Goal: Information Seeking & Learning: Find specific fact

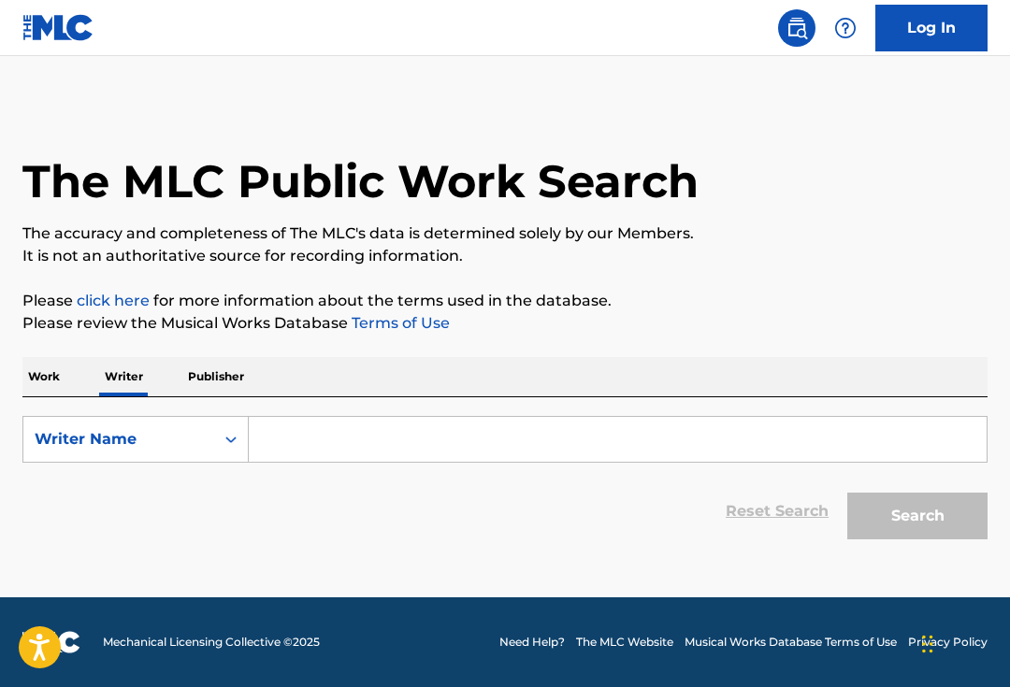
click at [574, 420] on input "Search Form" at bounding box center [618, 439] width 738 height 45
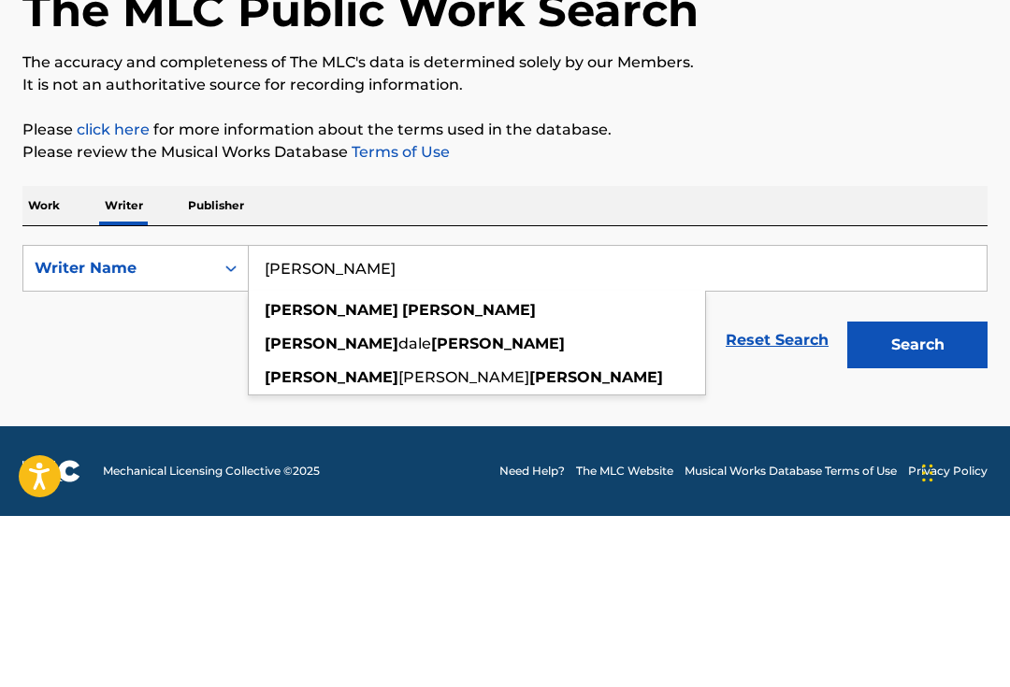
type input "[PERSON_NAME]"
click at [917, 493] on button "Search" at bounding box center [917, 516] width 140 height 47
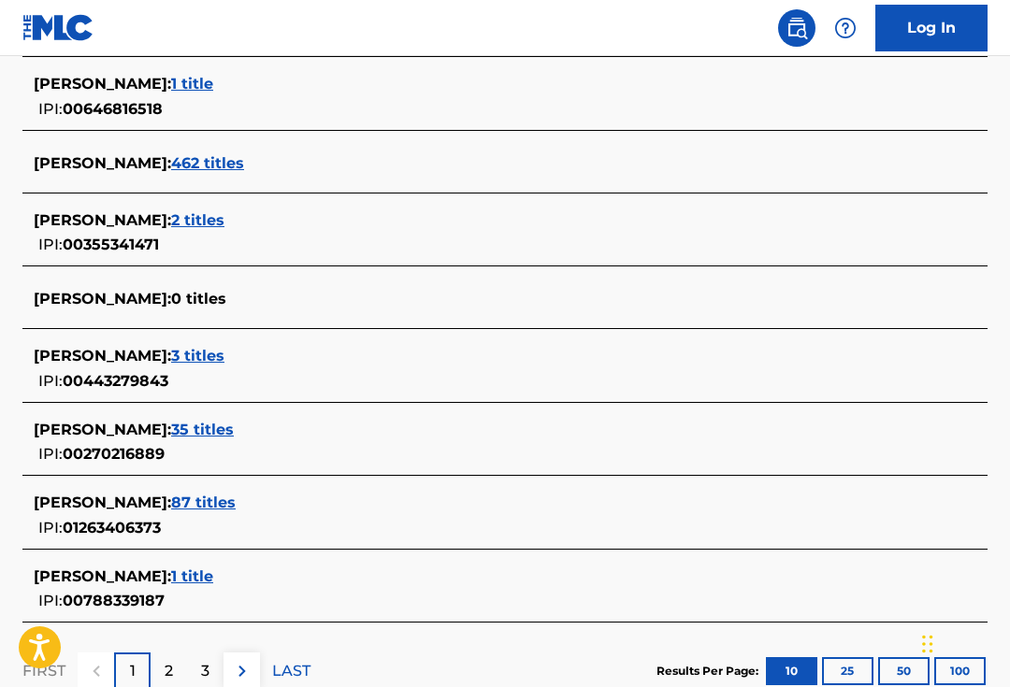
scroll to position [744, 0]
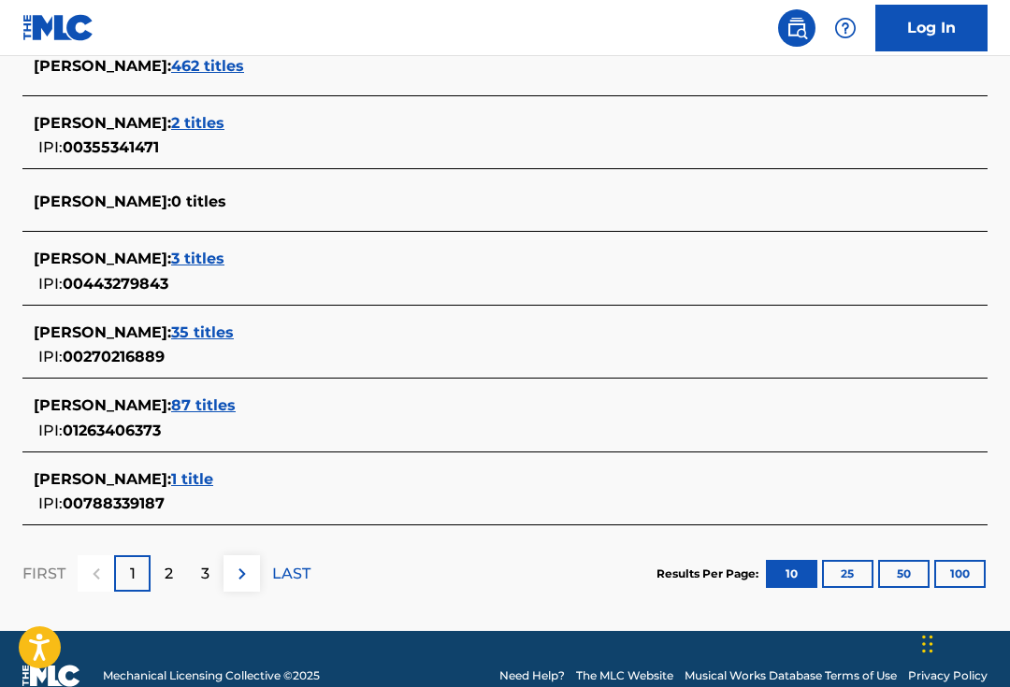
click at [57, 396] on span "[PERSON_NAME] :" at bounding box center [102, 405] width 137 height 18
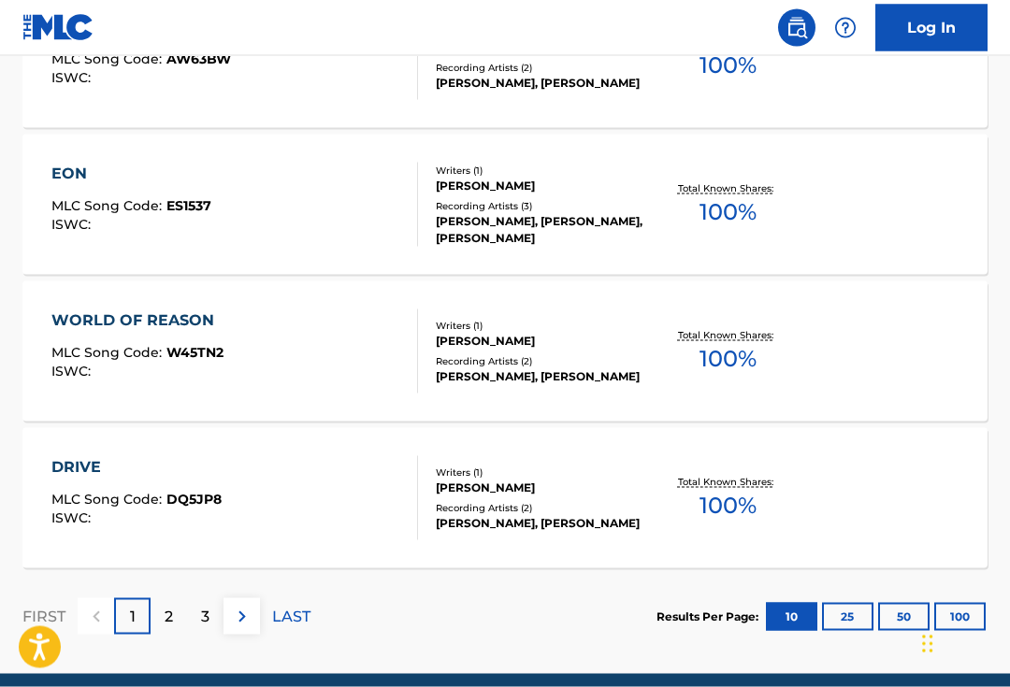
scroll to position [1568, 0]
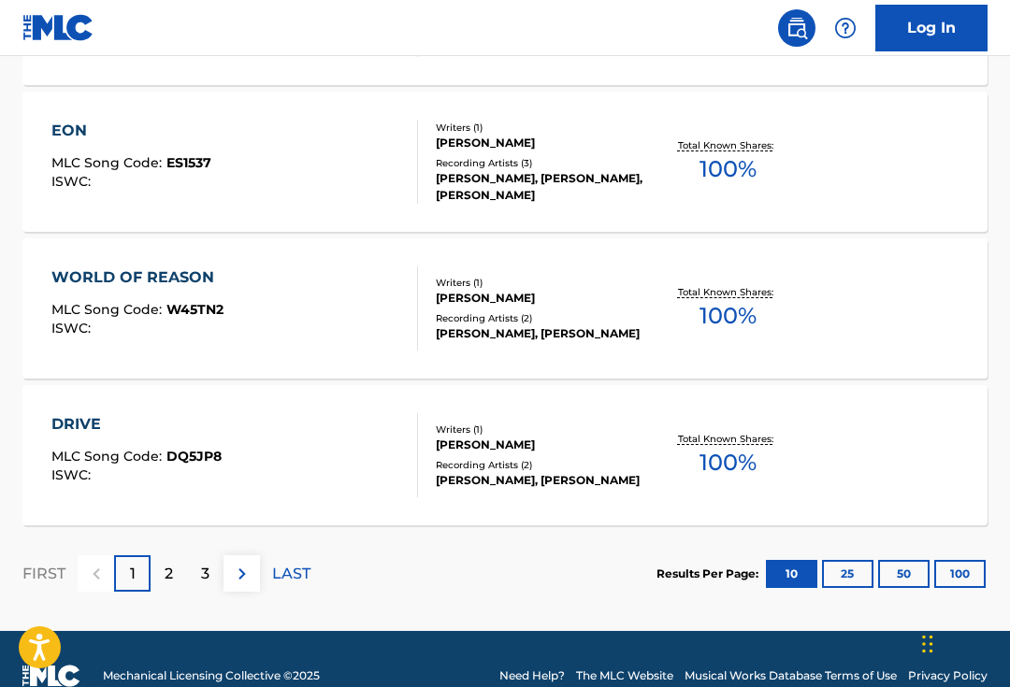
click at [955, 573] on button "100" at bounding box center [959, 574] width 51 height 28
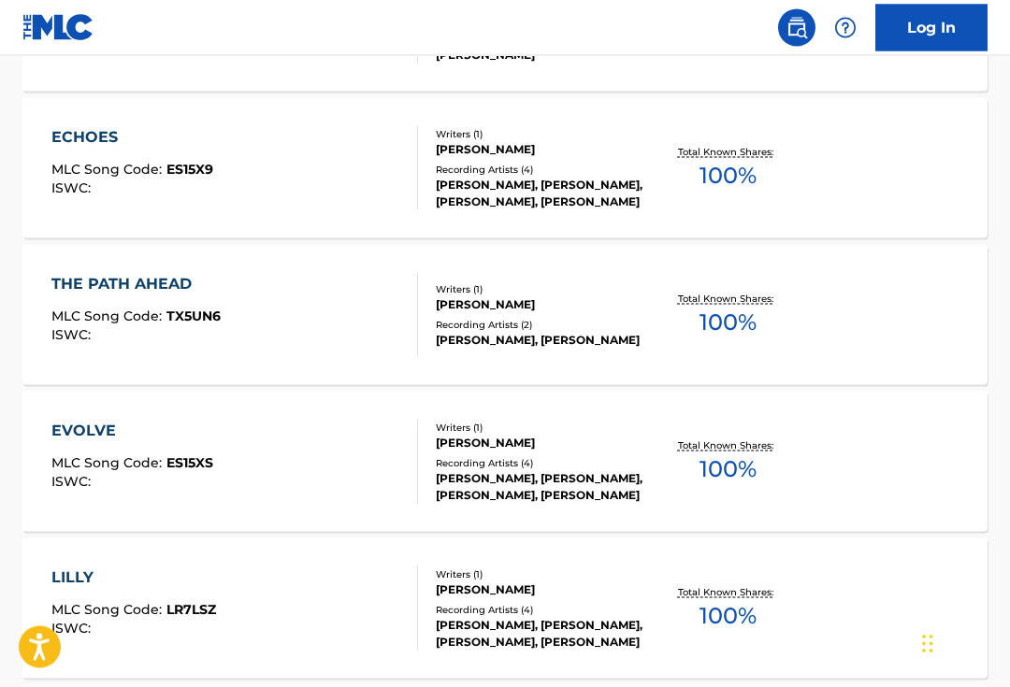
scroll to position [3694, 0]
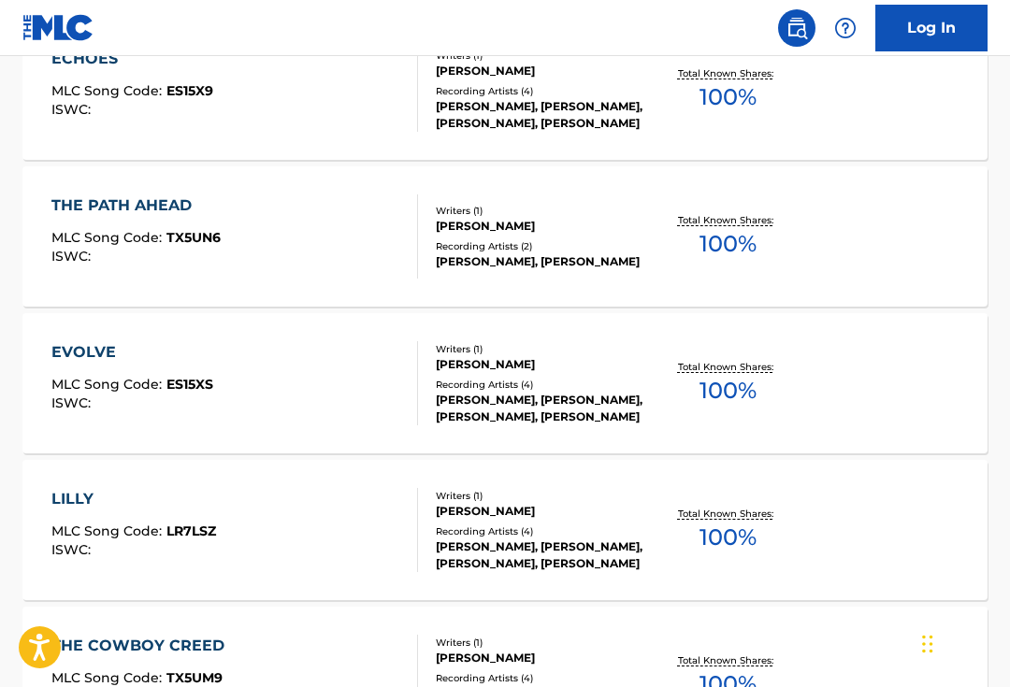
click at [611, 426] on div "EVOLVE MLC Song Code : ES15XS ISWC : Writers ( 1 ) [PERSON_NAME] Recording Arti…" at bounding box center [504, 383] width 965 height 140
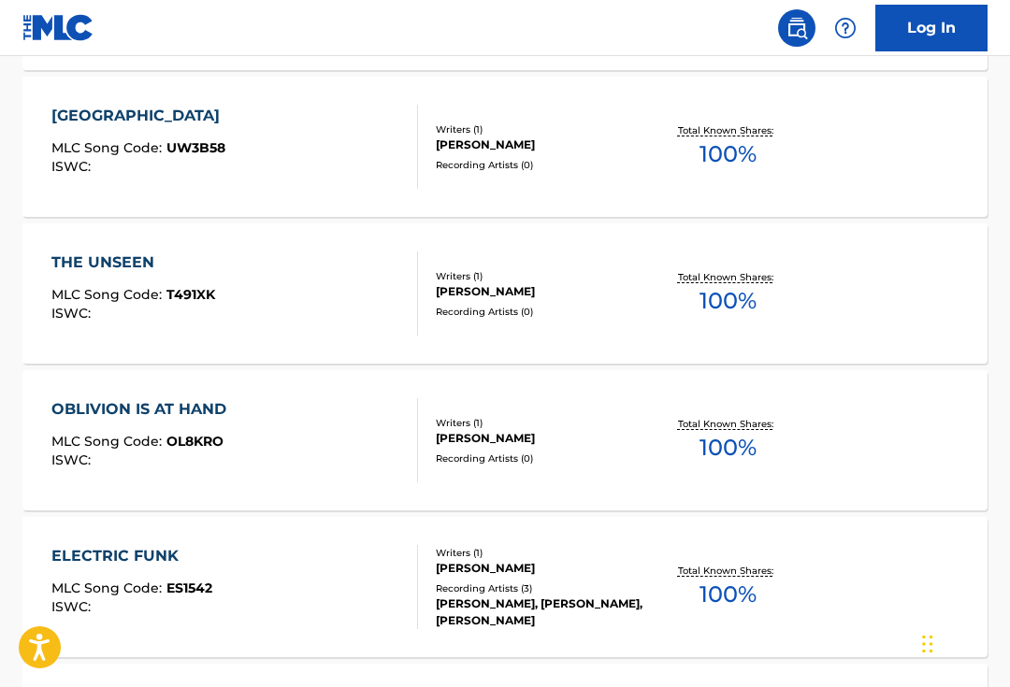
scroll to position [922, 0]
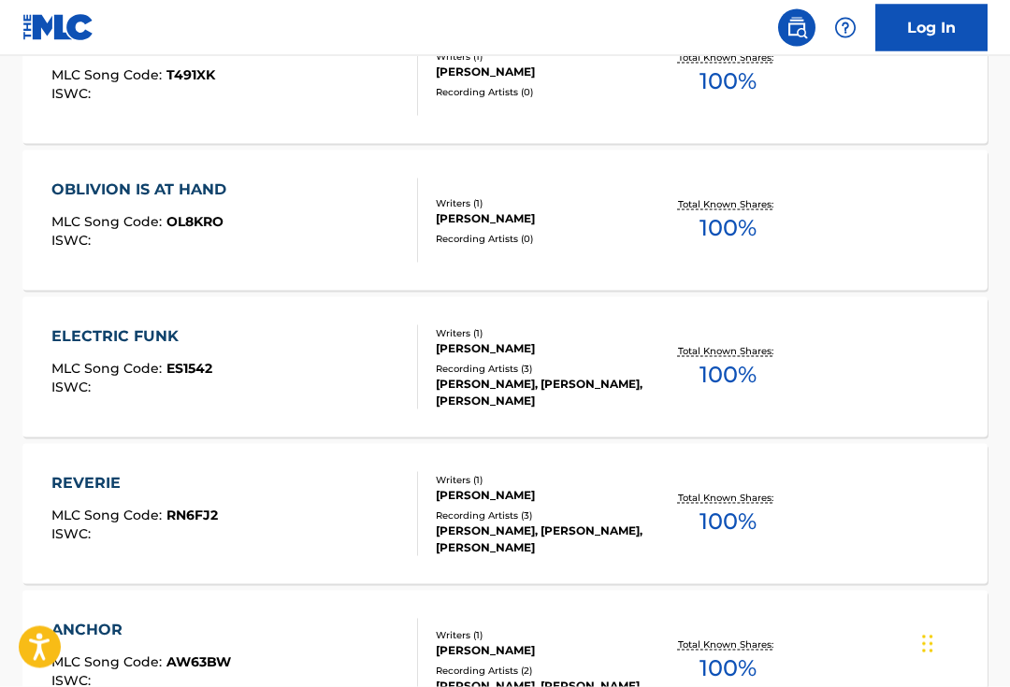
click at [78, 181] on div "OBLIVION IS AT HAND" at bounding box center [143, 190] width 184 height 22
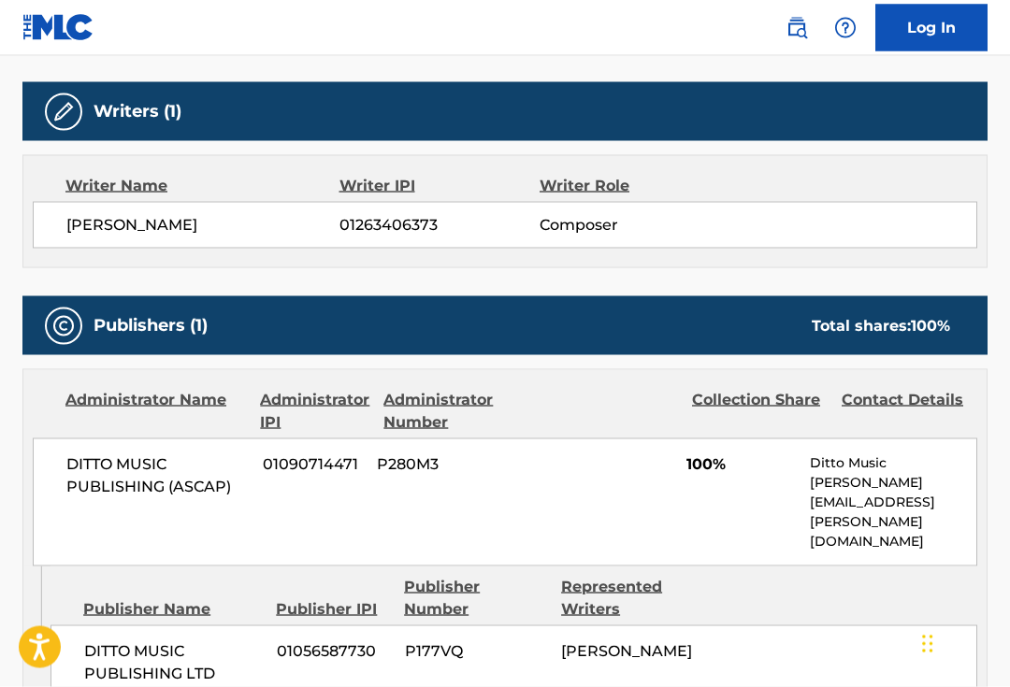
scroll to position [703, 0]
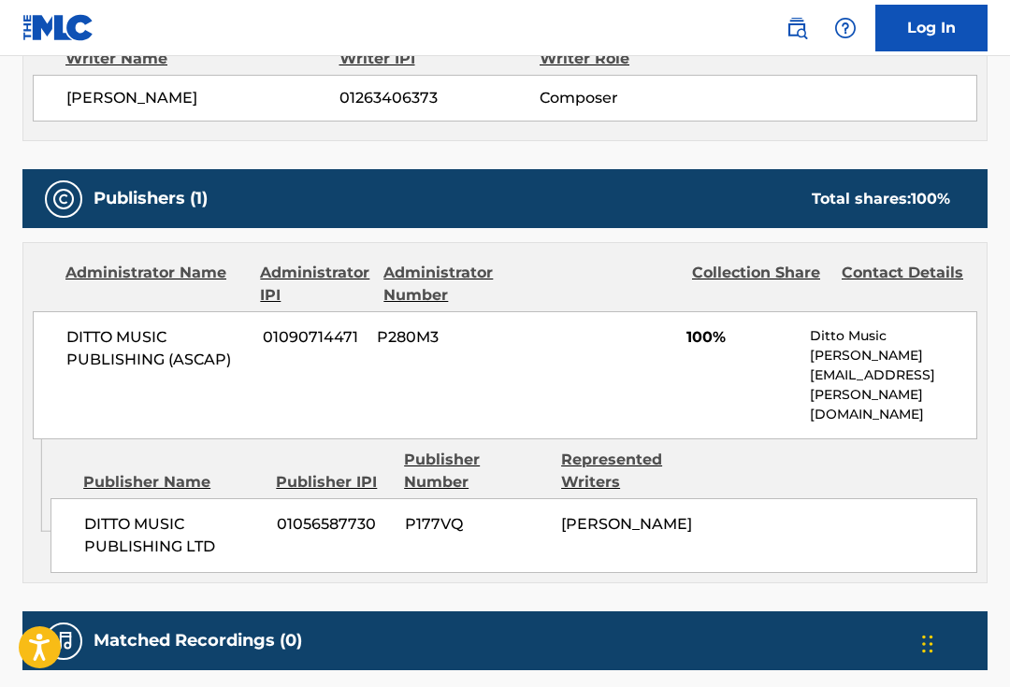
click at [927, 270] on div "Contact Details" at bounding box center [909, 284] width 136 height 45
click at [82, 343] on span "DITTO MUSIC PUBLISHING (ASCAP)" at bounding box center [157, 348] width 182 height 45
click at [76, 274] on div "Administrator Name" at bounding box center [155, 284] width 180 height 45
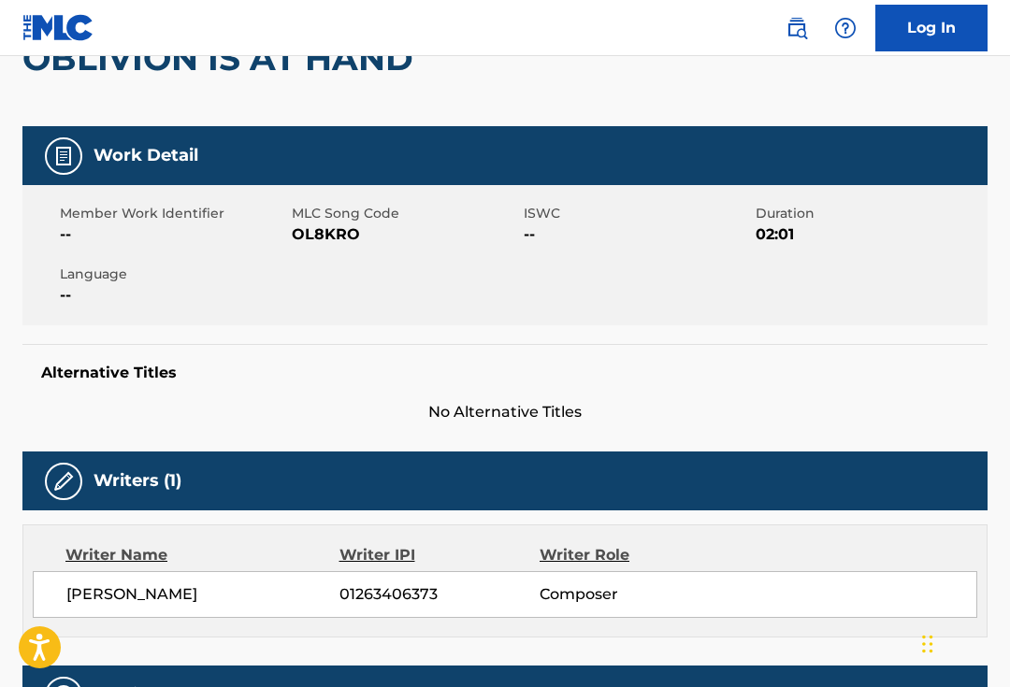
scroll to position [0, 0]
